Goal: Task Accomplishment & Management: Use online tool/utility

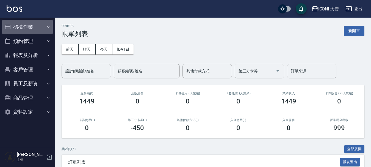
click at [23, 23] on button "櫃檯作業" at bounding box center [27, 27] width 51 height 14
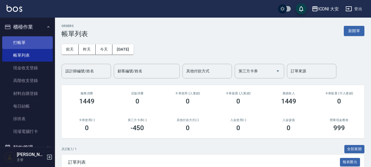
click at [21, 40] on link "打帳單" at bounding box center [27, 42] width 51 height 13
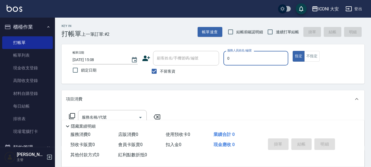
type input "0"
type button "true"
type input "juyei-0"
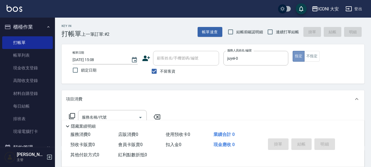
drag, startPoint x: 296, startPoint y: 52, endPoint x: 283, endPoint y: 70, distance: 21.9
click at [296, 54] on button "指定" at bounding box center [299, 56] width 12 height 11
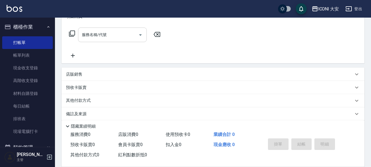
click at [93, 38] on input "服務名稱/代號" at bounding box center [109, 35] width 56 height 10
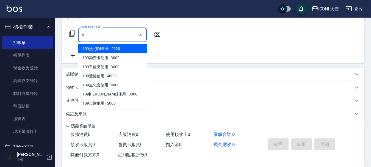
type input "109洗+剪4售卡(801)"
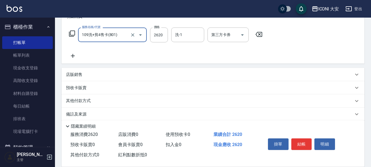
click at [142, 34] on icon "Open" at bounding box center [140, 35] width 7 height 7
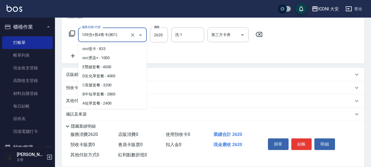
scroll to position [734, 0]
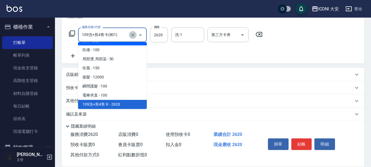
click at [133, 35] on icon "Clear" at bounding box center [132, 34] width 5 height 5
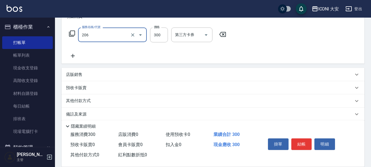
type input "洗髮(206)"
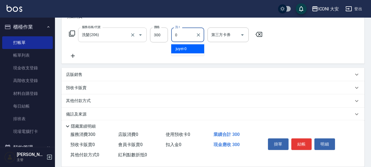
type input "juyei-0"
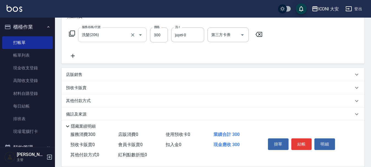
click at [72, 55] on icon at bounding box center [73, 56] width 14 height 7
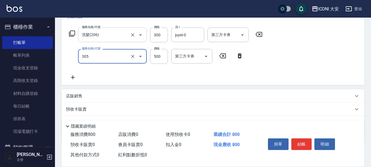
type input "剪髮(305)"
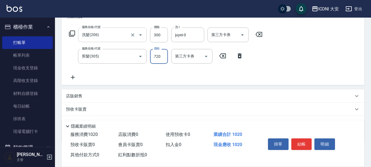
type input "720"
click at [302, 140] on button "結帳" at bounding box center [301, 144] width 21 height 12
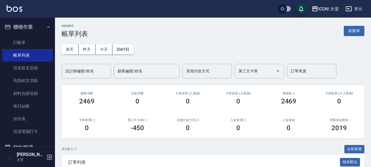
scroll to position [81, 0]
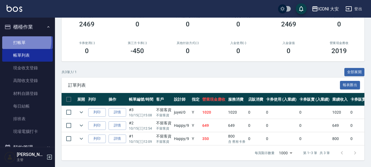
click at [20, 41] on link "打帳單" at bounding box center [27, 42] width 51 height 13
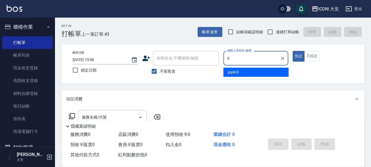
type input "juyei-0"
type button "true"
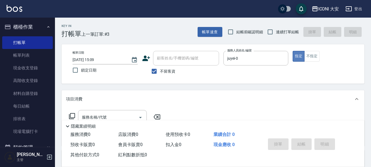
click at [296, 54] on button "指定" at bounding box center [299, 56] width 12 height 11
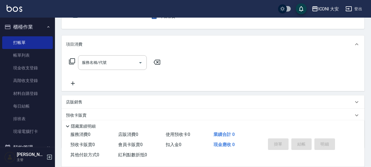
scroll to position [55, 0]
click at [100, 62] on div "服務名稱/代號 服務名稱/代號" at bounding box center [112, 62] width 69 height 15
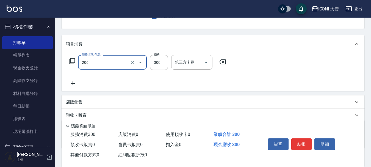
type input "洗髮(206)"
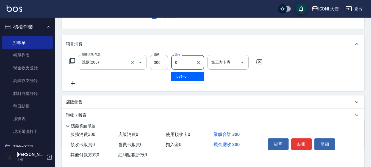
type input "juyei-0"
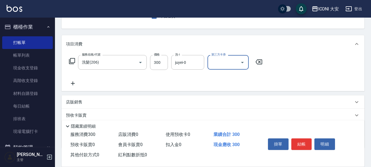
click at [72, 82] on icon at bounding box center [73, 83] width 14 height 7
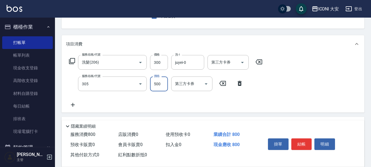
type input "剪髮(305)"
click at [162, 83] on input "7200" at bounding box center [159, 83] width 18 height 15
type input "720"
click at [299, 139] on button "結帳" at bounding box center [301, 144] width 21 height 12
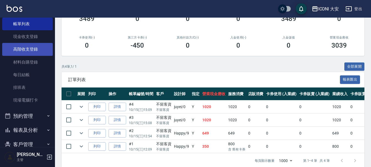
scroll to position [85, 0]
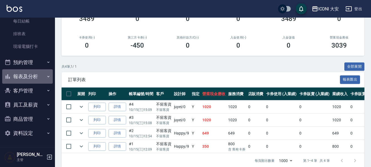
click at [29, 76] on button "報表及分析" at bounding box center [27, 76] width 51 height 14
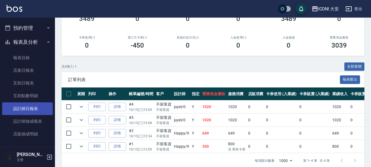
scroll to position [167, 0]
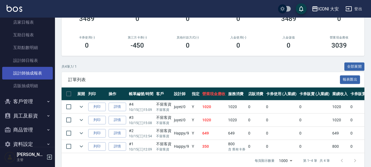
click at [30, 74] on link "設計師抽成報表" at bounding box center [27, 73] width 51 height 13
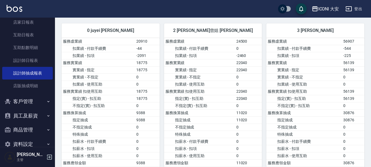
scroll to position [165, 0]
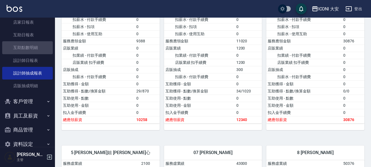
drag, startPoint x: 37, startPoint y: 51, endPoint x: 28, endPoint y: 45, distance: 10.8
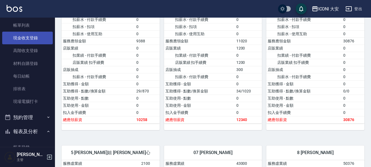
scroll to position [0, 0]
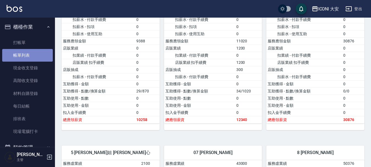
click at [36, 54] on link "帳單列表" at bounding box center [27, 55] width 51 height 13
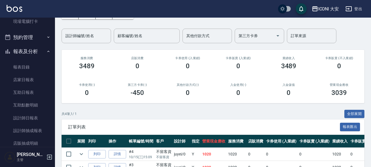
scroll to position [82, 0]
